Goal: Task Accomplishment & Management: Manage account settings

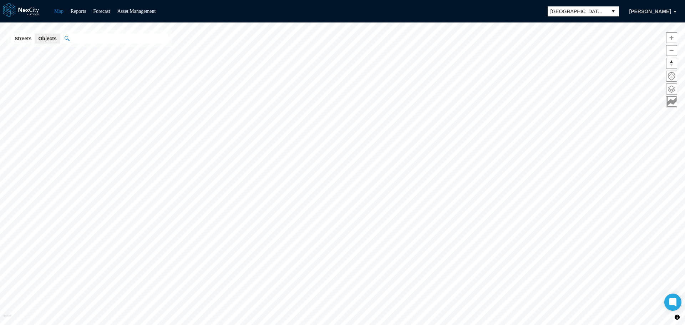
click at [665, 15] on button "Tamara Dobrenkova" at bounding box center [650, 11] width 57 height 12
click at [648, 31] on span "Logout" at bounding box center [641, 36] width 45 height 13
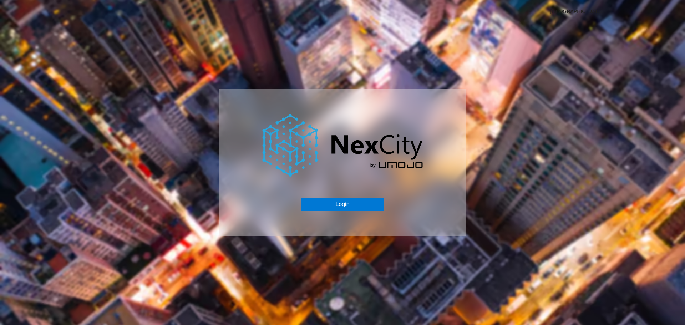
click at [253, 130] on div "Login" at bounding box center [343, 162] width 246 height 147
click at [252, 173] on div "Login" at bounding box center [343, 162] width 246 height 147
click at [255, 209] on div "Login" at bounding box center [343, 162] width 246 height 147
click at [396, 174] on img at bounding box center [342, 145] width 161 height 63
click at [414, 169] on icon at bounding box center [413, 168] width 4 height 4
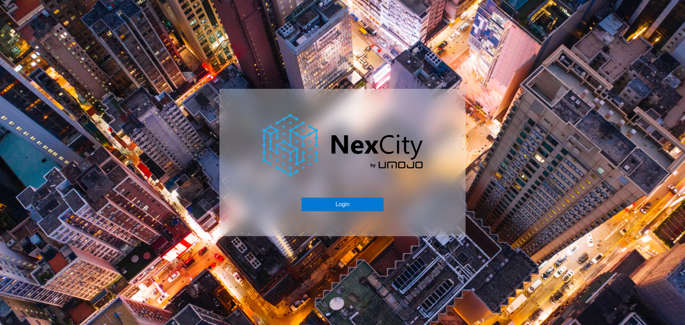
click at [436, 172] on div "Login" at bounding box center [343, 162] width 246 height 147
click at [421, 137] on img at bounding box center [342, 145] width 161 height 63
click at [391, 123] on img at bounding box center [342, 145] width 161 height 63
click at [349, 134] on img at bounding box center [342, 145] width 161 height 63
click at [300, 131] on img at bounding box center [342, 145] width 161 height 63
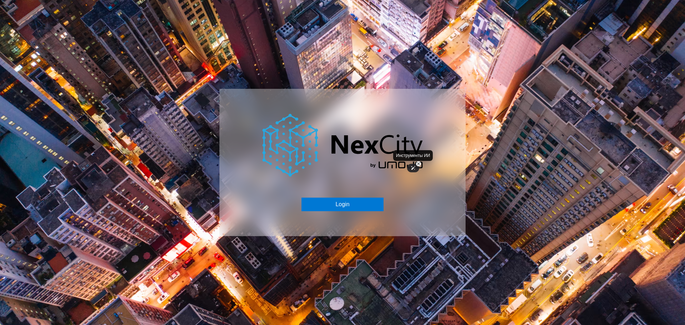
click at [414, 169] on icon at bounding box center [413, 168] width 5 height 5
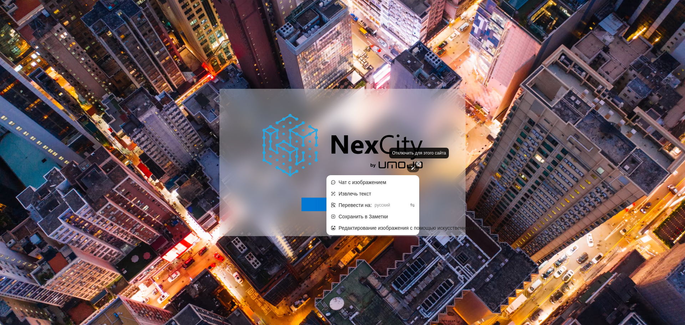
click at [418, 165] on icon at bounding box center [418, 163] width 3 height 3
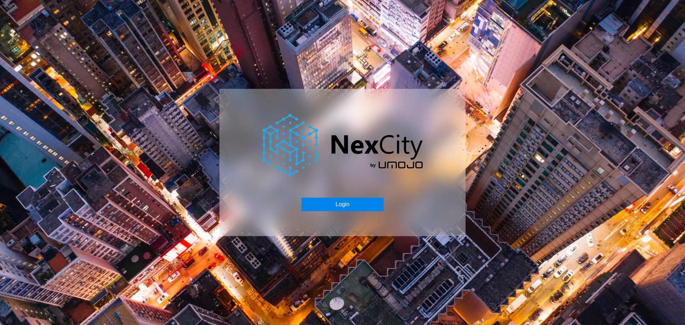
click at [355, 203] on button "Login" at bounding box center [343, 205] width 82 height 14
click at [237, 131] on div "Login" at bounding box center [343, 162] width 246 height 147
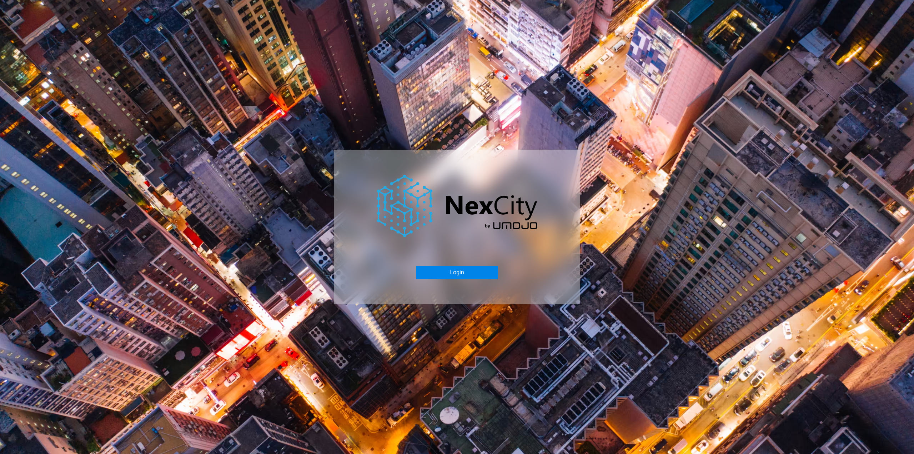
click at [453, 274] on button "Login" at bounding box center [457, 273] width 82 height 14
click at [452, 272] on button "Login" at bounding box center [457, 273] width 82 height 14
click at [452, 275] on button "Login" at bounding box center [457, 273] width 82 height 14
click at [472, 275] on button "Login" at bounding box center [457, 273] width 82 height 14
click at [466, 272] on button "Login" at bounding box center [457, 273] width 82 height 14
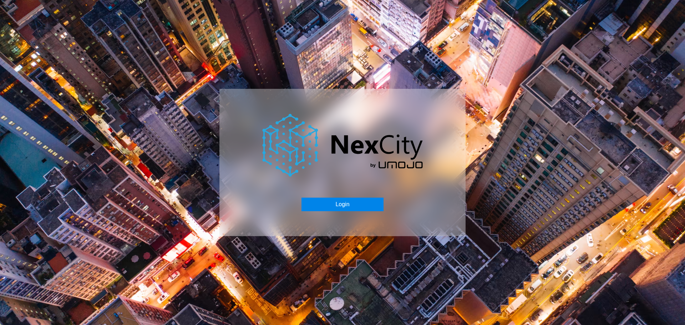
click at [341, 207] on button "Login" at bounding box center [343, 205] width 82 height 14
click at [347, 206] on button "Login" at bounding box center [343, 205] width 82 height 14
click at [336, 203] on button "Login" at bounding box center [343, 205] width 82 height 14
click at [135, 124] on div "Login" at bounding box center [342, 162] width 685 height 325
click at [340, 204] on button "Login" at bounding box center [343, 205] width 82 height 14
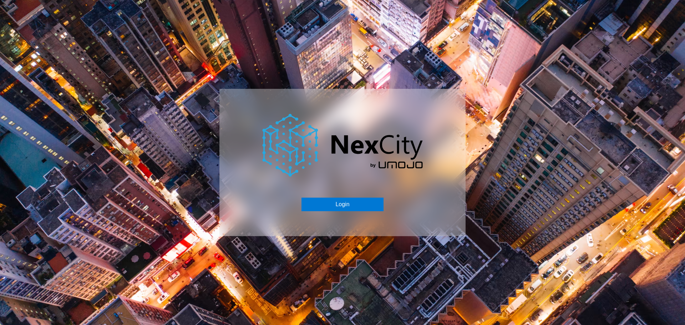
click at [326, 195] on div "Login" at bounding box center [343, 162] width 246 height 147
click at [324, 200] on button "Login" at bounding box center [343, 205] width 82 height 14
click at [362, 207] on button "Login" at bounding box center [343, 205] width 82 height 14
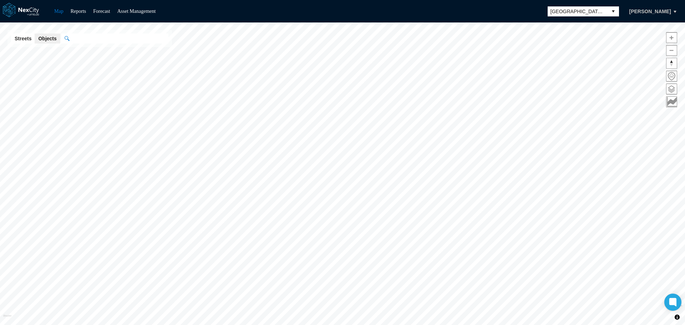
click at [674, 12] on button "[PERSON_NAME]" at bounding box center [650, 11] width 57 height 12
click at [651, 35] on span "Logout" at bounding box center [641, 36] width 22 height 7
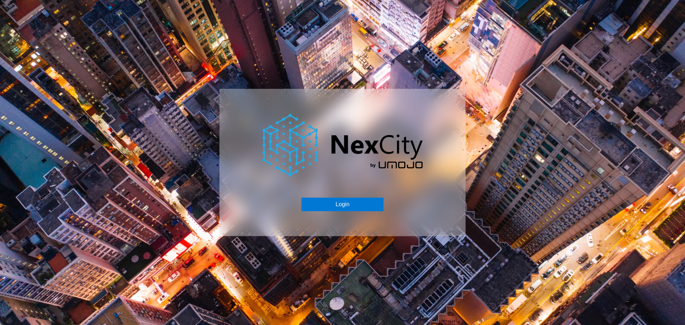
click at [266, 29] on div "Login" at bounding box center [342, 162] width 685 height 325
click at [335, 202] on button "Login" at bounding box center [343, 205] width 82 height 14
click at [346, 204] on button "Login" at bounding box center [343, 205] width 82 height 14
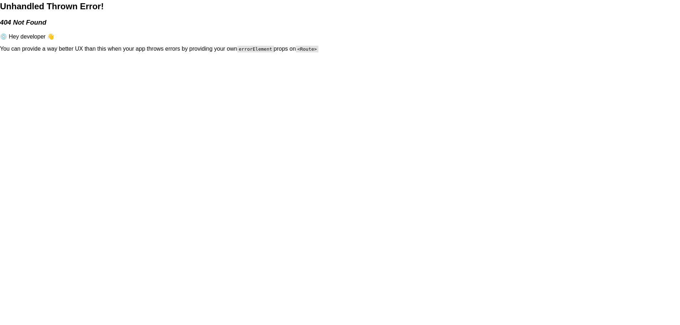
scroll to position [7, 0]
